Goal: Task Accomplishment & Management: Use online tool/utility

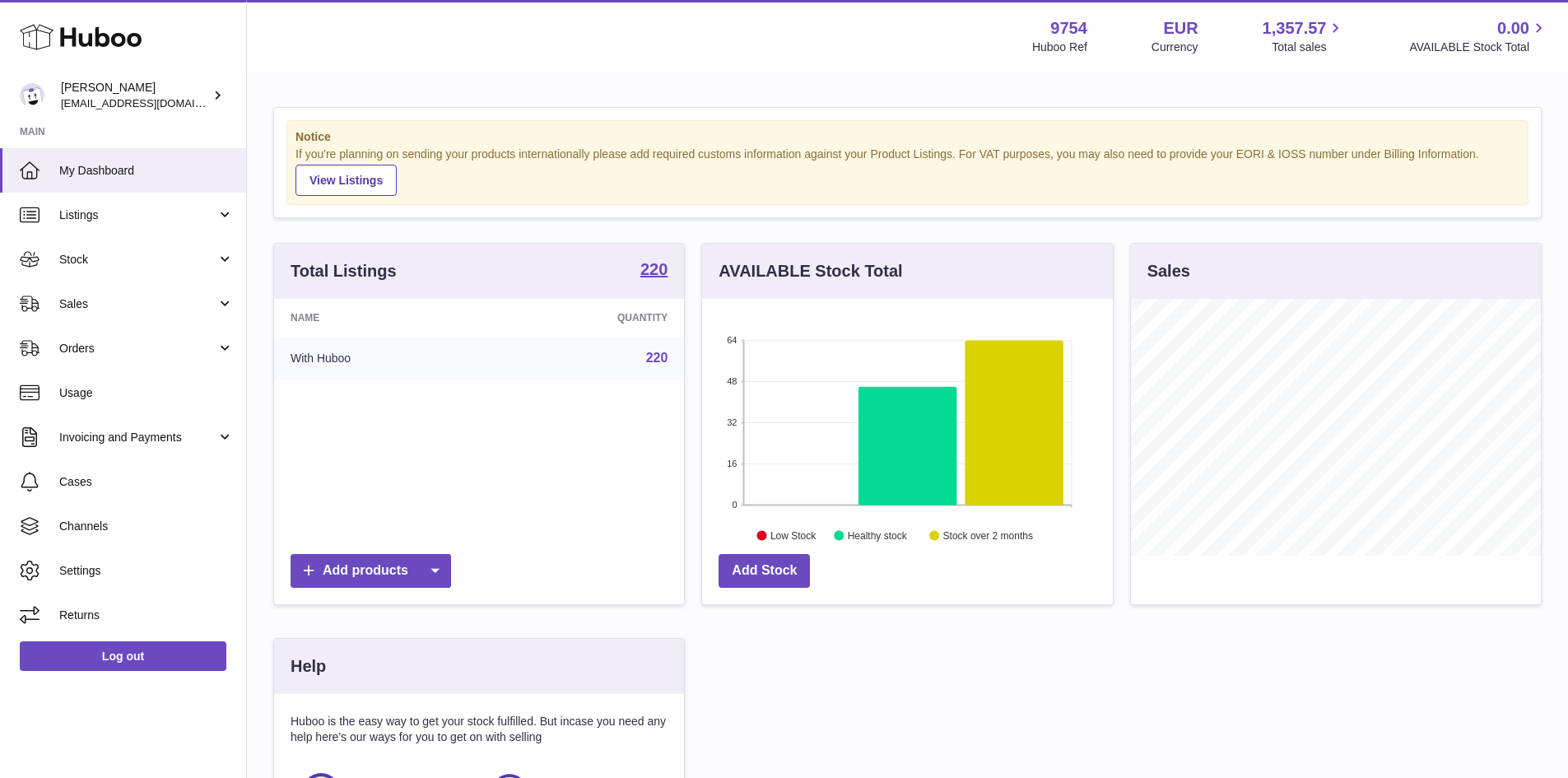
scroll to position [257, 411]
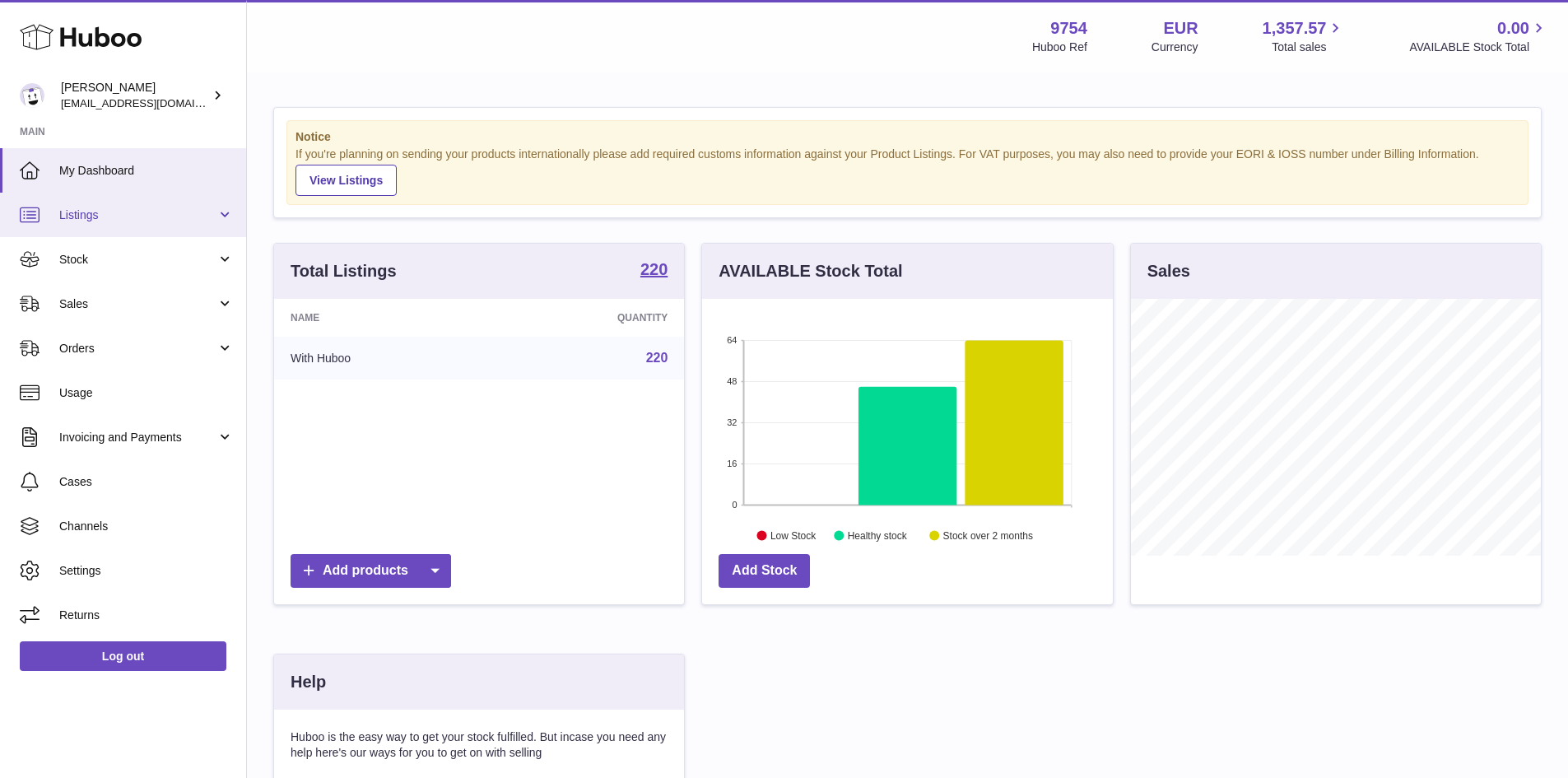
click at [87, 217] on span "Listings" at bounding box center [137, 215] width 157 height 15
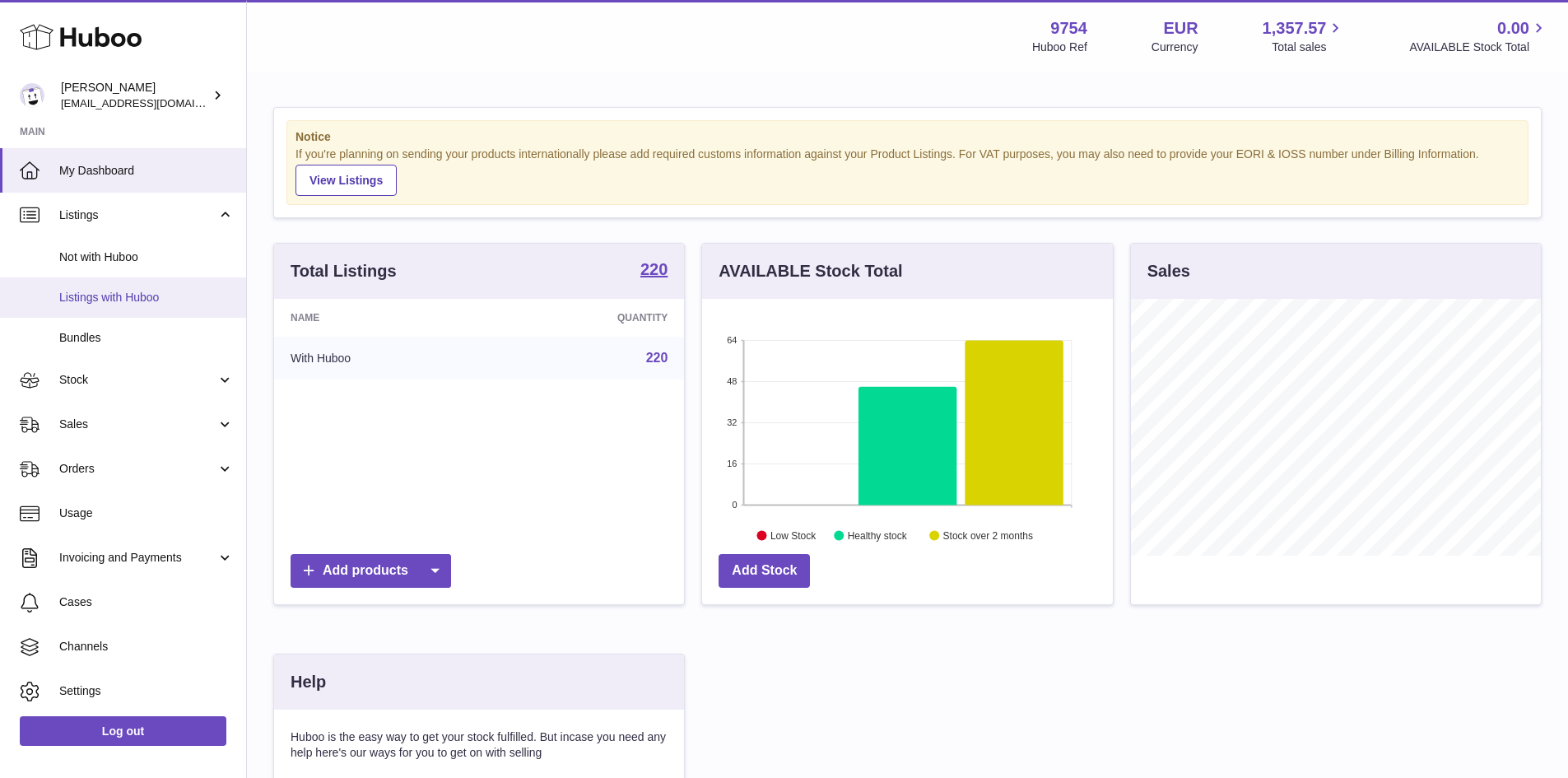
click at [130, 297] on span "Listings with Huboo" at bounding box center [146, 297] width 175 height 15
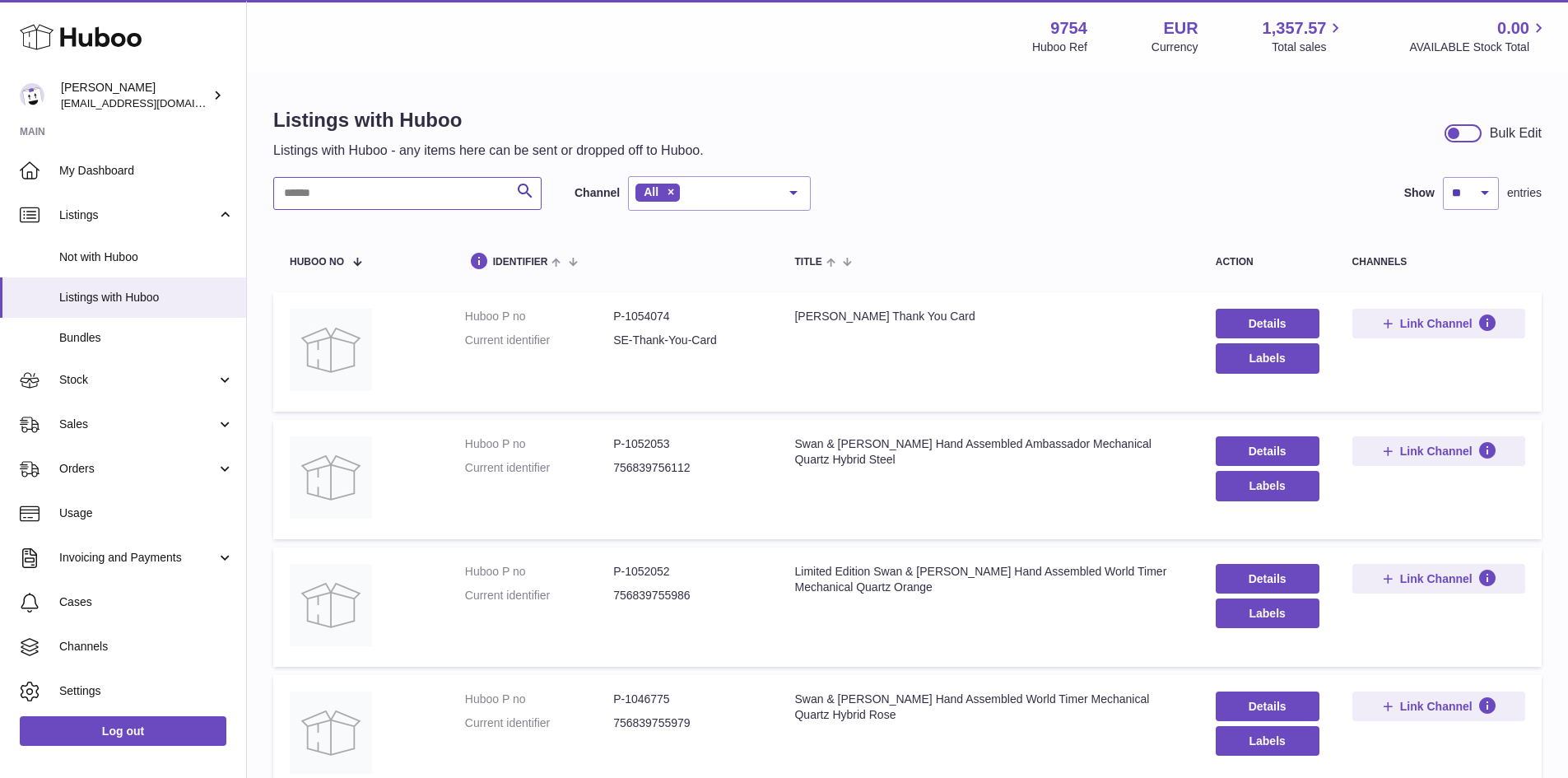
click at [311, 192] on input "text" at bounding box center [407, 193] width 268 height 33
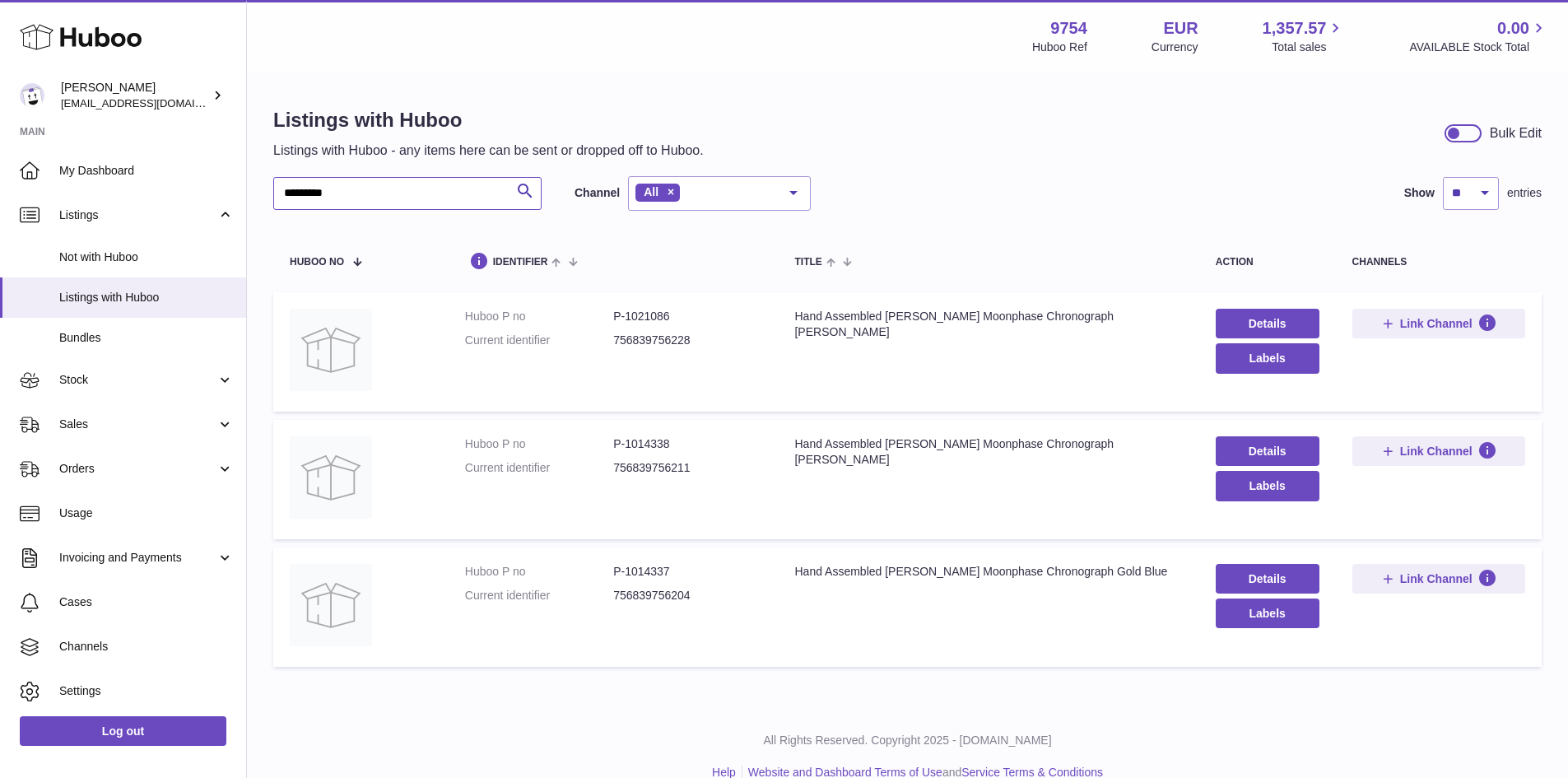
type input "*********"
drag, startPoint x: 624, startPoint y: 570, endPoint x: 668, endPoint y: 570, distance: 44.0
click at [668, 570] on dd "P-1014337" at bounding box center [688, 571] width 149 height 15
copy dd "1014337"
